Goal: Task Accomplishment & Management: Manage account settings

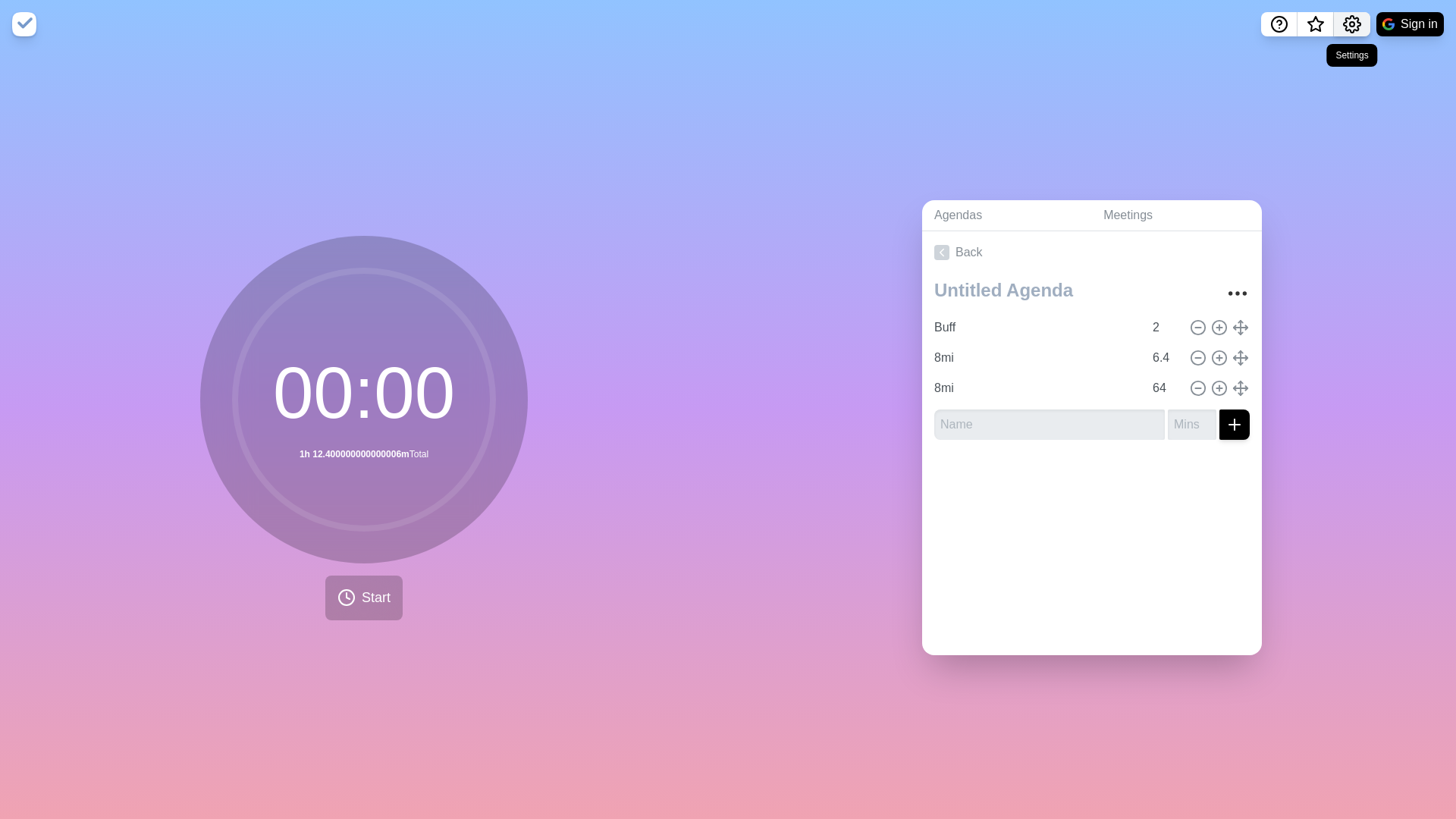
click at [1167, 27] on icon "Settings" at bounding box center [1352, 24] width 18 height 18
click at [1167, 67] on div "Preferences" at bounding box center [1305, 57] width 131 height 30
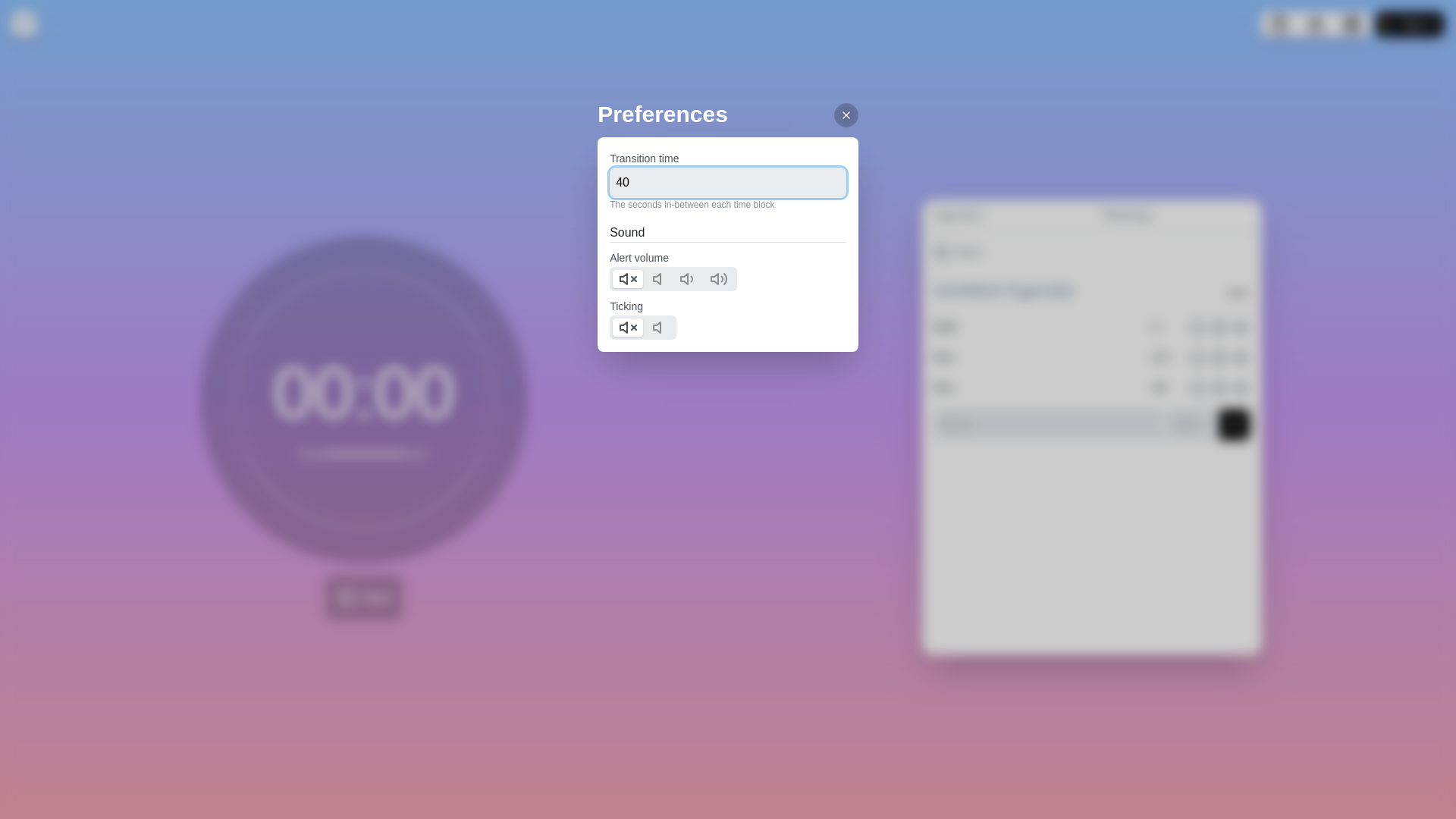
click at [692, 172] on input "40" at bounding box center [728, 182] width 237 height 30
click at [692, 178] on input "40" at bounding box center [728, 182] width 237 height 30
type input "4"
type input "0"
click at [743, 370] on div "Preferences Transition time 0 The seconds in-between each time block Sound Aler…" at bounding box center [728, 255] width 261 height 316
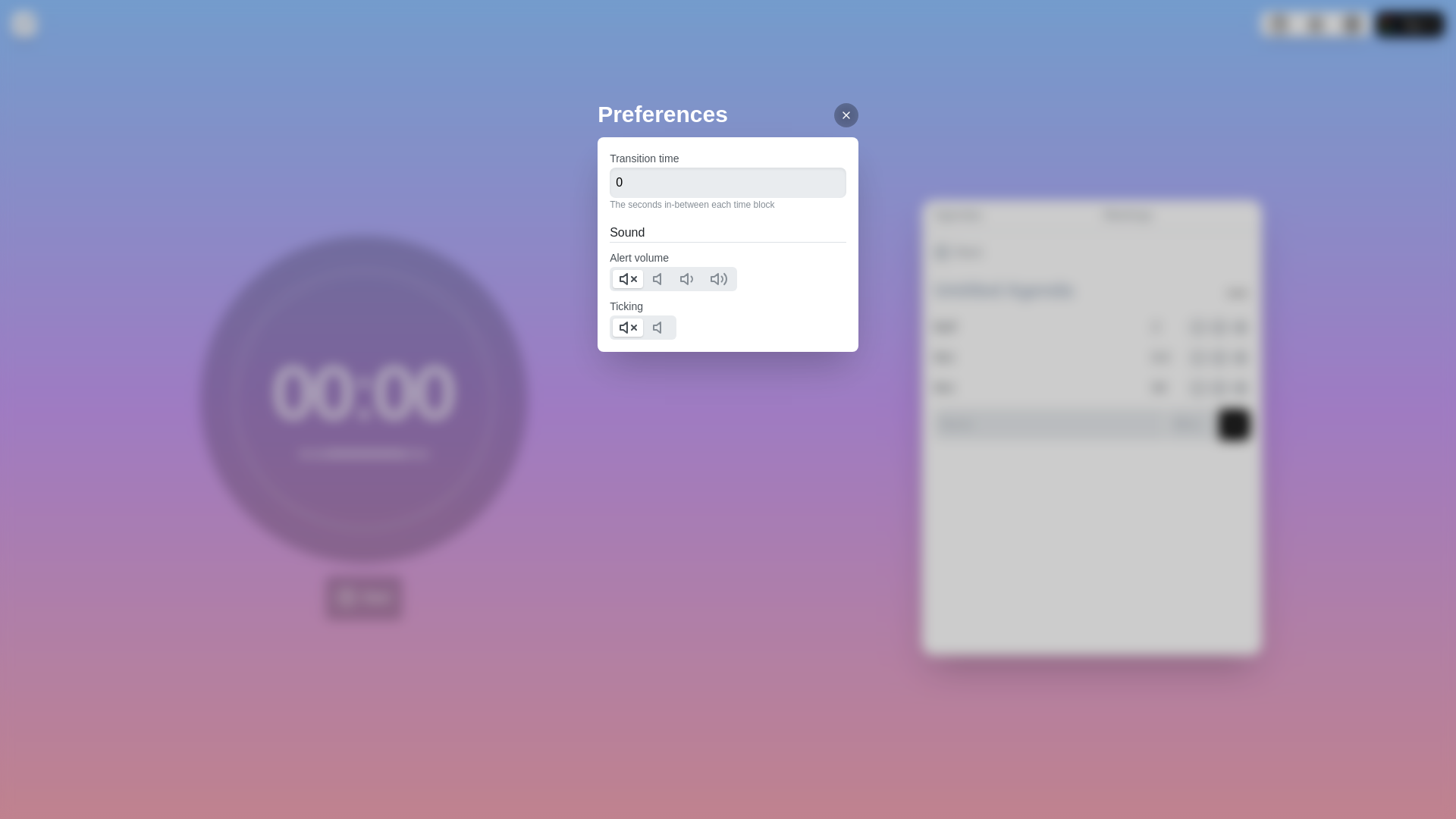
click at [847, 110] on div at bounding box center [846, 115] width 24 height 24
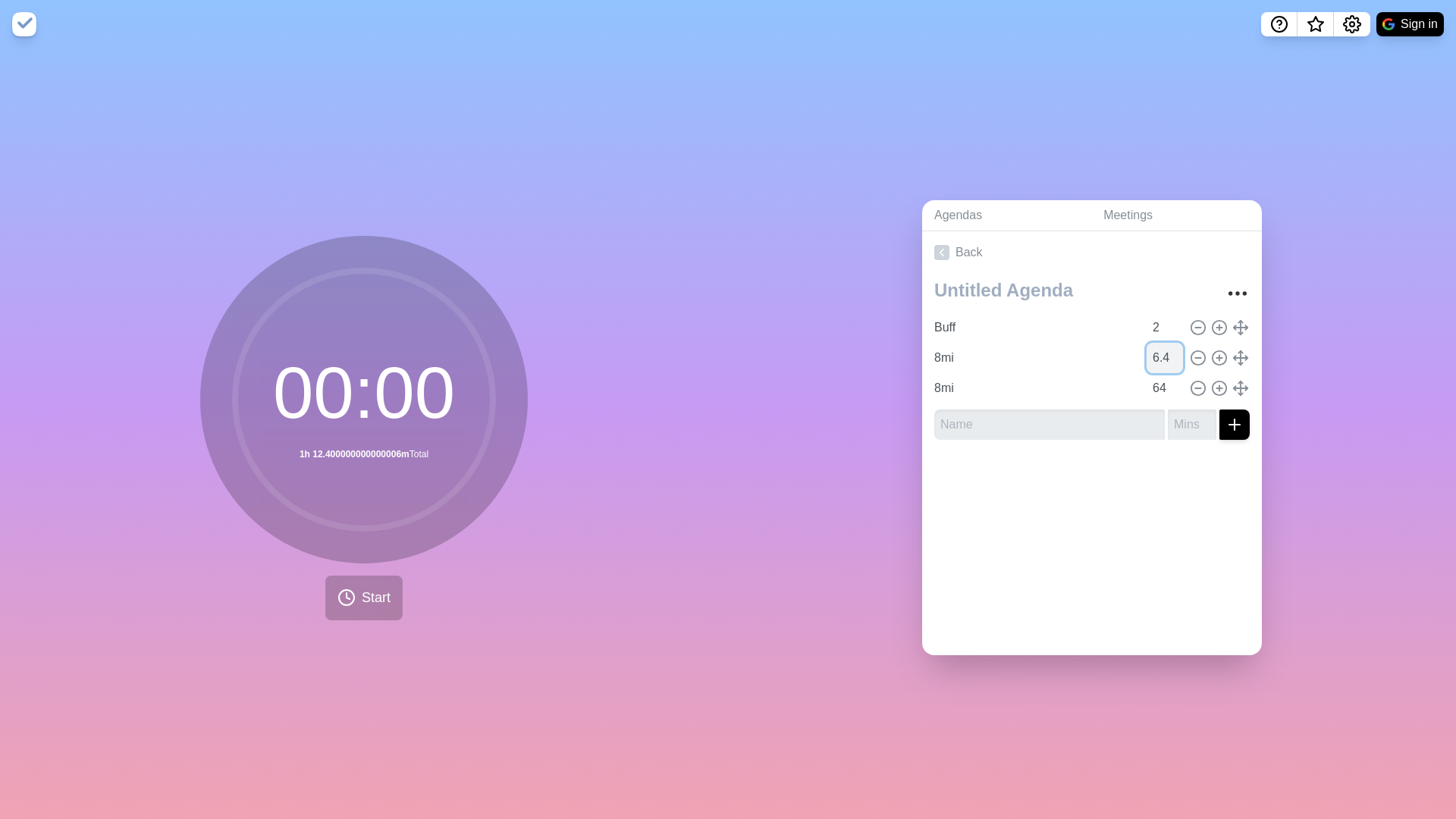
click at [1167, 357] on input "6.4" at bounding box center [1165, 358] width 36 height 30
type input "6"
click at [1167, 385] on input "64" at bounding box center [1165, 388] width 36 height 30
type input "60"
drag, startPoint x: 1397, startPoint y: 400, endPoint x: 1396, endPoint y: 423, distance: 23.0
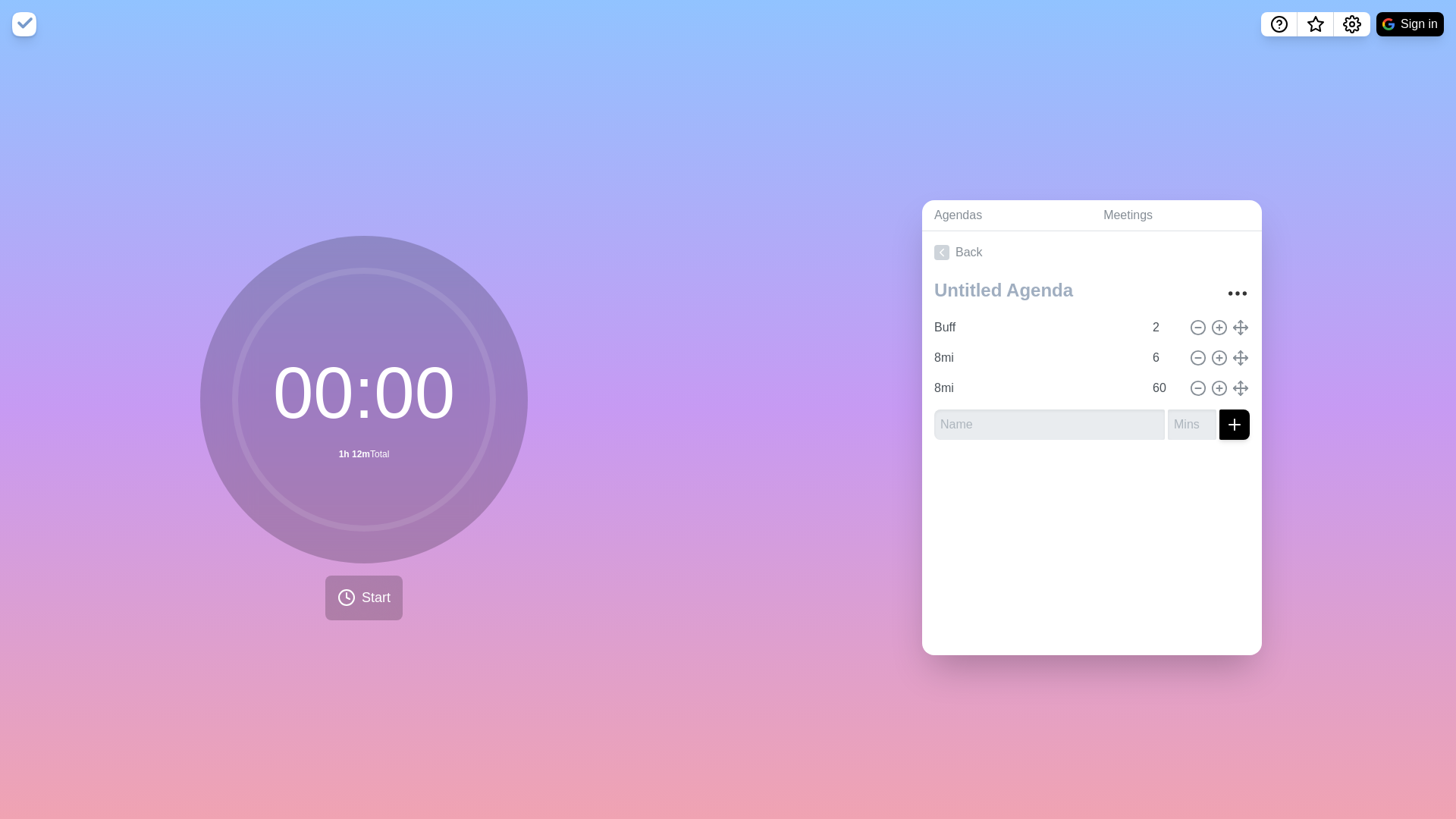
click at [1167, 400] on div "Agendas Meetings Back Buff 2 8mi 6 8mi 60" at bounding box center [1092, 434] width 728 height 770
